Goal: Navigation & Orientation: Find specific page/section

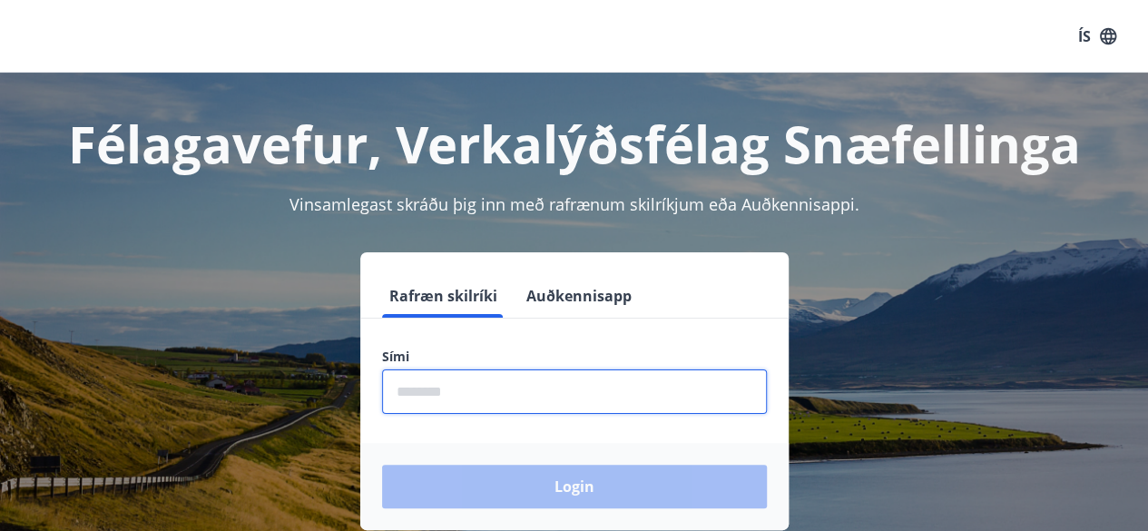
click at [452, 383] on input "phone" at bounding box center [574, 391] width 385 height 44
click at [511, 384] on input "phone" at bounding box center [574, 391] width 385 height 44
type input "*"
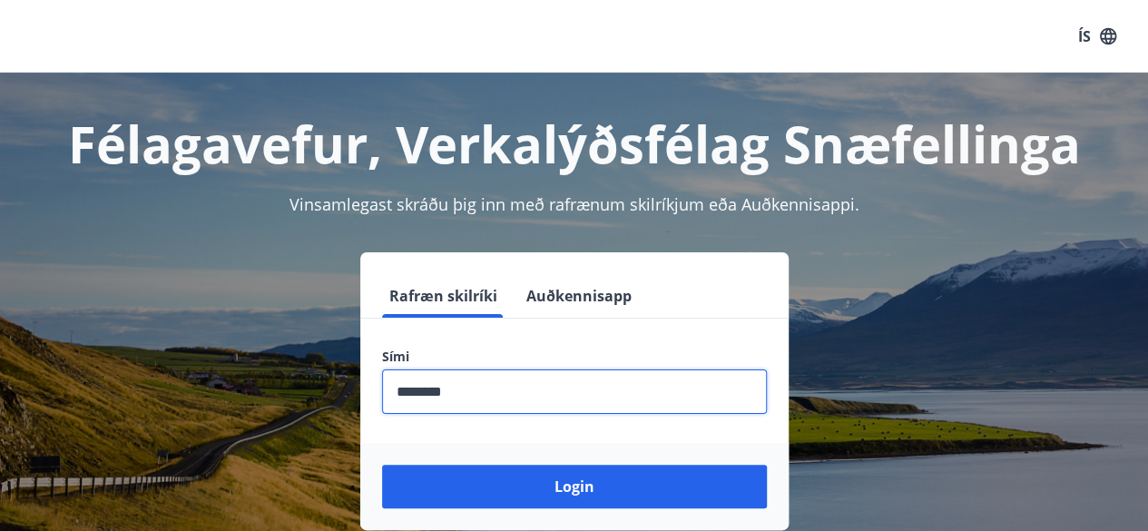
type input "********"
click at [382, 465] on button "Login" at bounding box center [574, 487] width 385 height 44
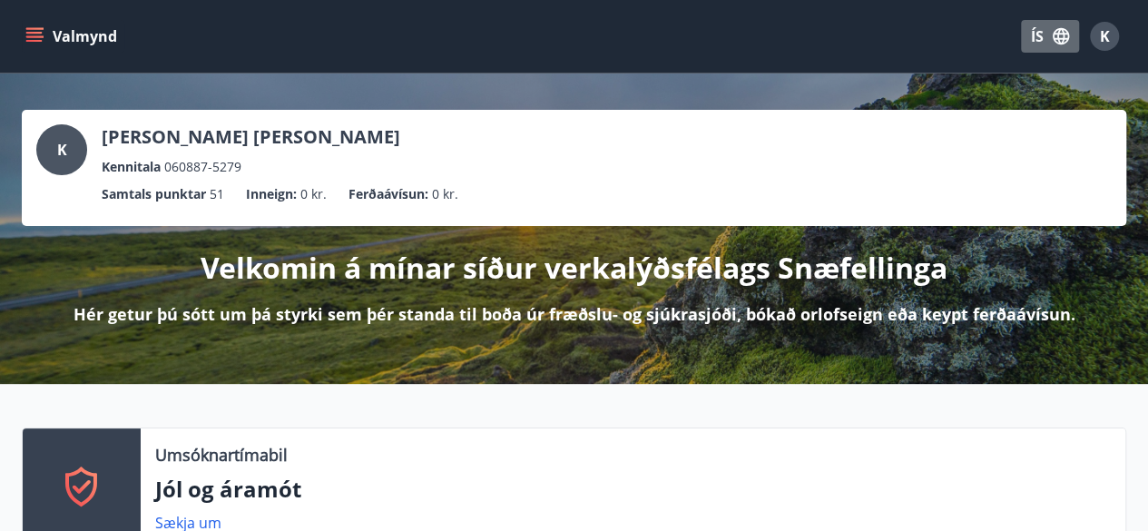
click at [1029, 34] on button "ÍS" at bounding box center [1050, 36] width 58 height 33
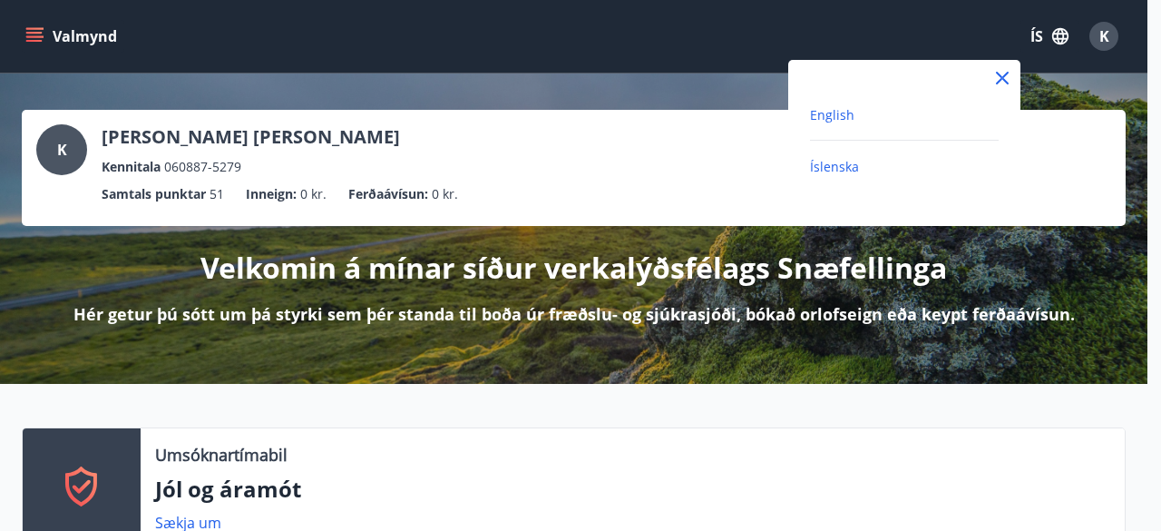
drag, startPoint x: 846, startPoint y: 128, endPoint x: 829, endPoint y: 122, distance: 17.5
click at [829, 122] on div "English" at bounding box center [904, 121] width 189 height 37
click at [829, 122] on span "English" at bounding box center [832, 114] width 44 height 17
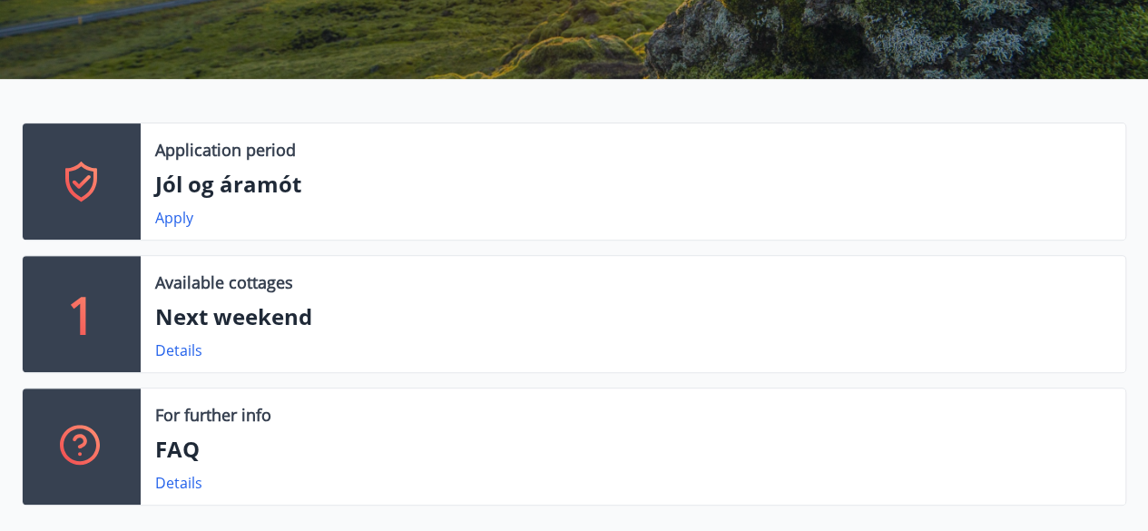
scroll to position [265, 0]
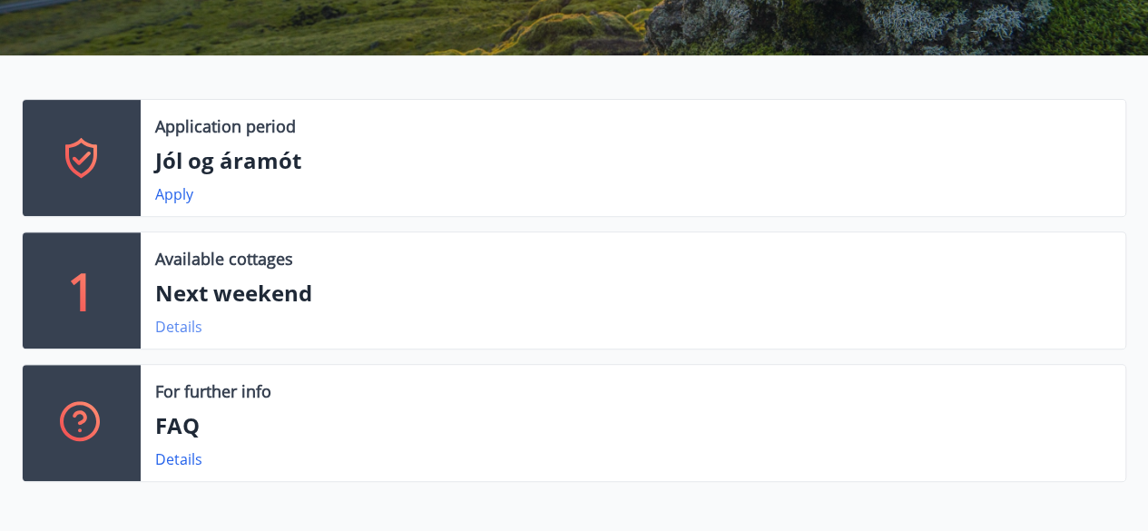
click at [168, 324] on link "Details" at bounding box center [178, 327] width 47 height 20
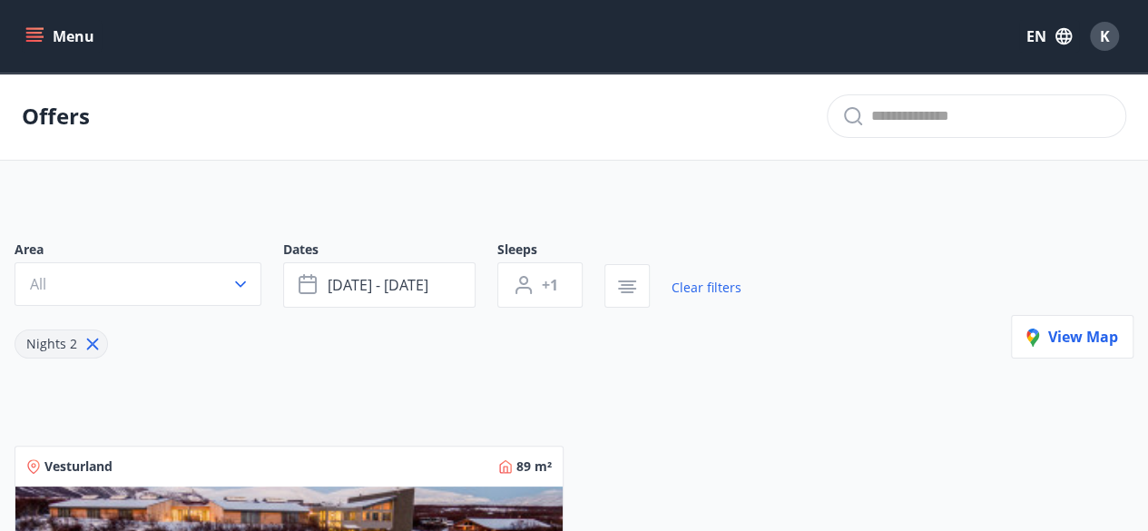
click at [28, 42] on icon "menu" at bounding box center [34, 36] width 18 height 18
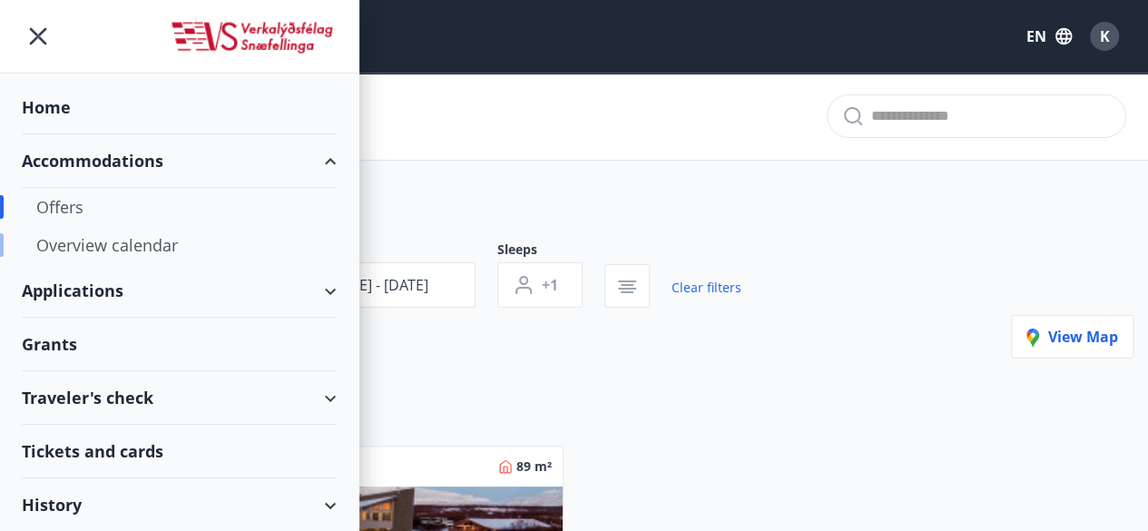
click at [71, 241] on div "Overview calendar" at bounding box center [179, 245] width 286 height 38
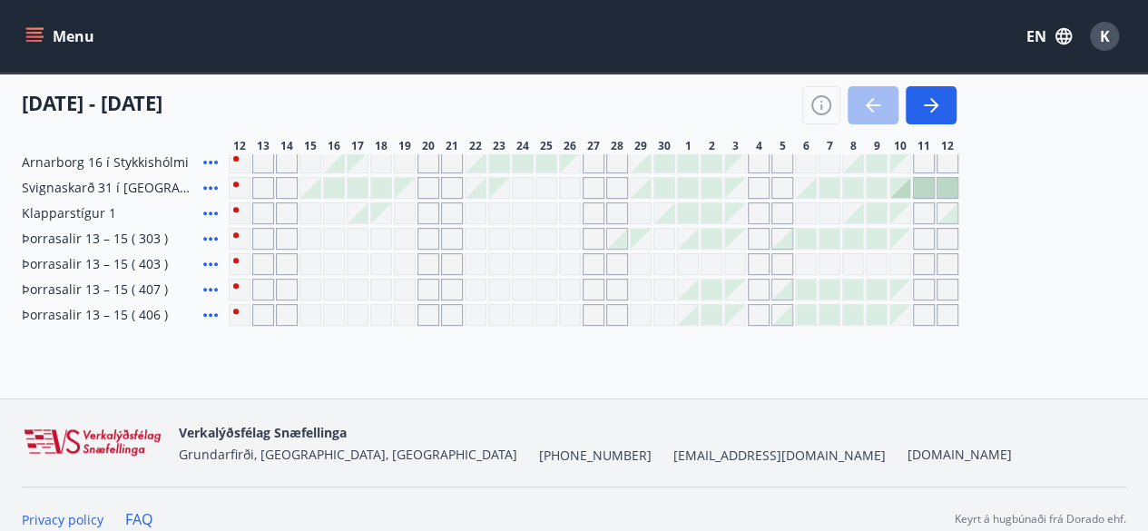
scroll to position [272, 0]
